Goal: Navigation & Orientation: Find specific page/section

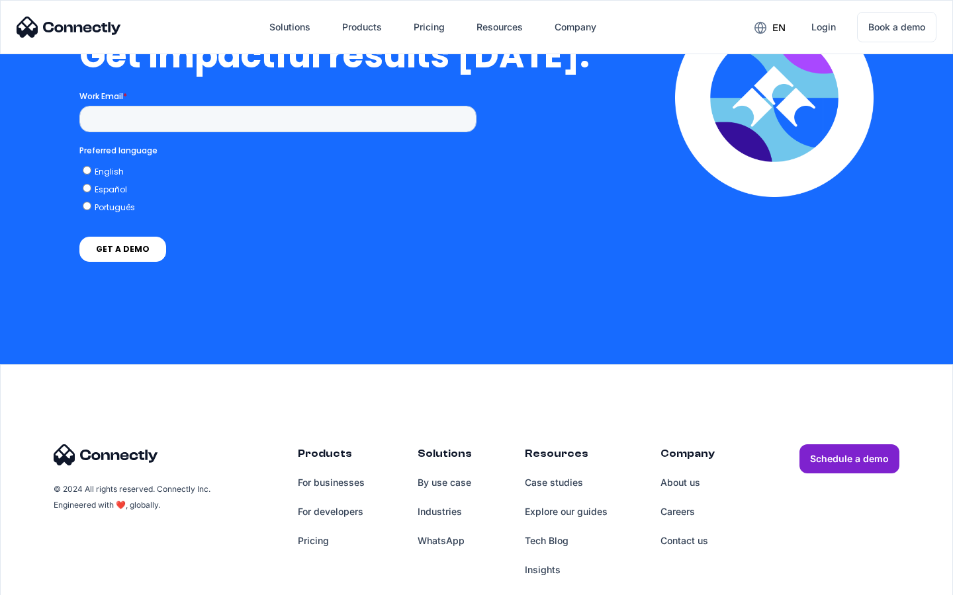
scroll to position [2919, 0]
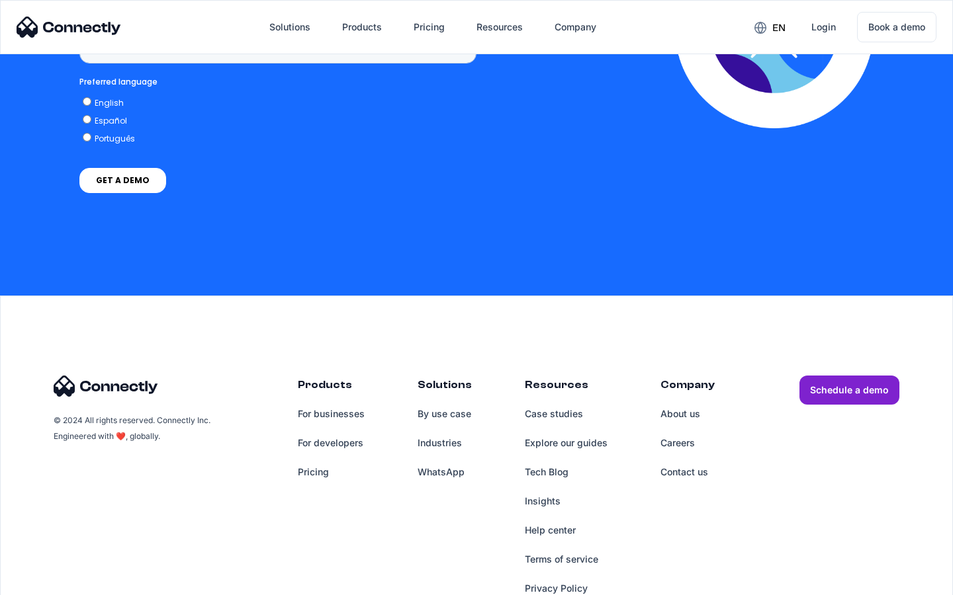
scroll to position [1003, 0]
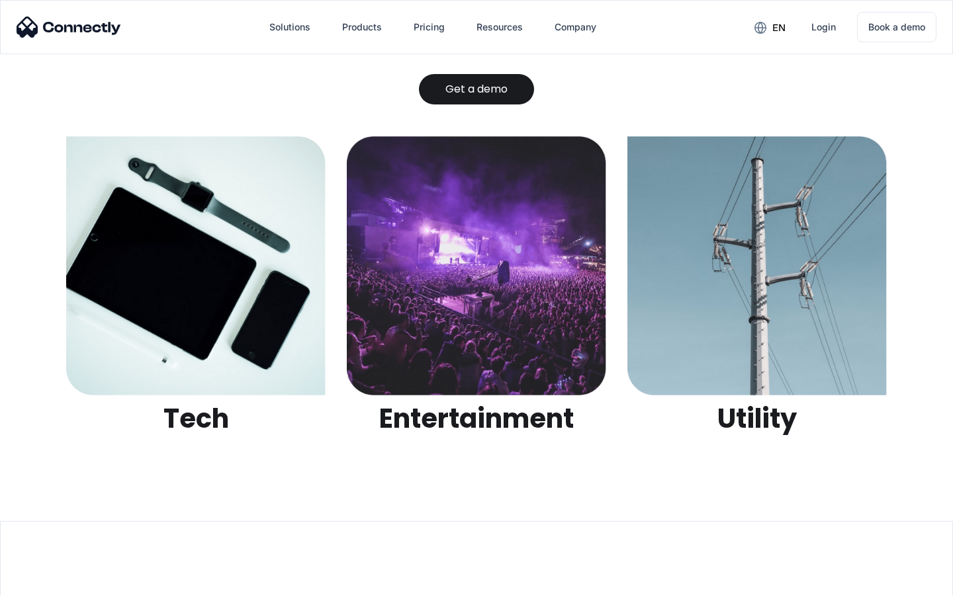
scroll to position [4174, 0]
